Goal: Information Seeking & Learning: Learn about a topic

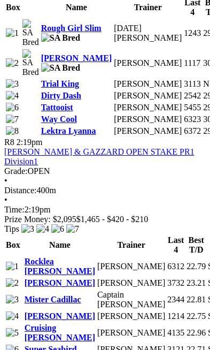
scroll to position [2182, 0]
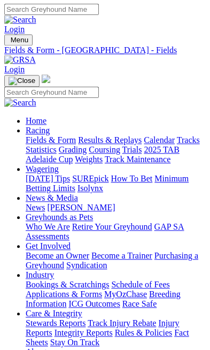
scroll to position [0, 0]
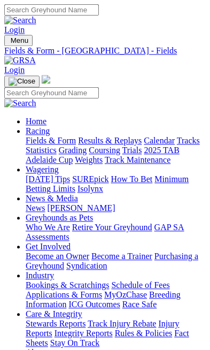
click at [30, 35] on nav "Menu Track Statistics - Mount Gambier Login Home Racing Fields & Form Results &…" at bounding box center [105, 245] width 202 height 420
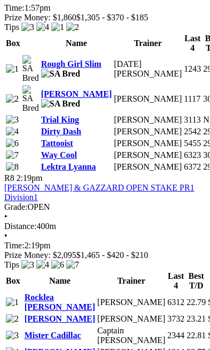
scroll to position [2142, 0]
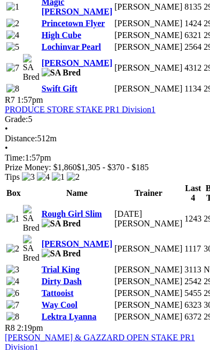
scroll to position [1885, 0]
